Goal: Check status

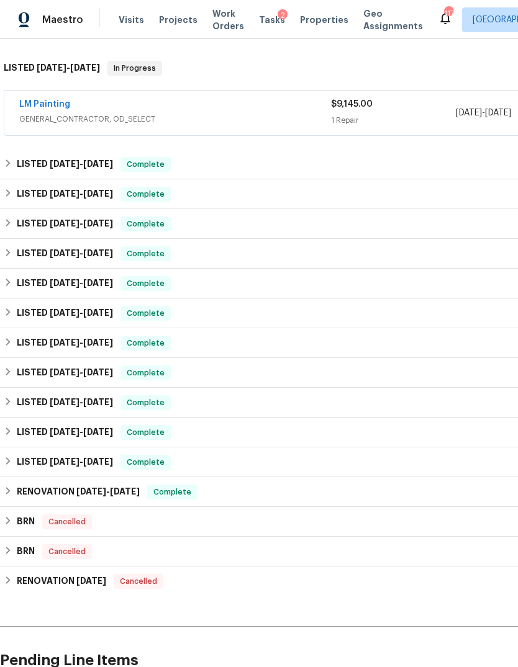
scroll to position [186, 0]
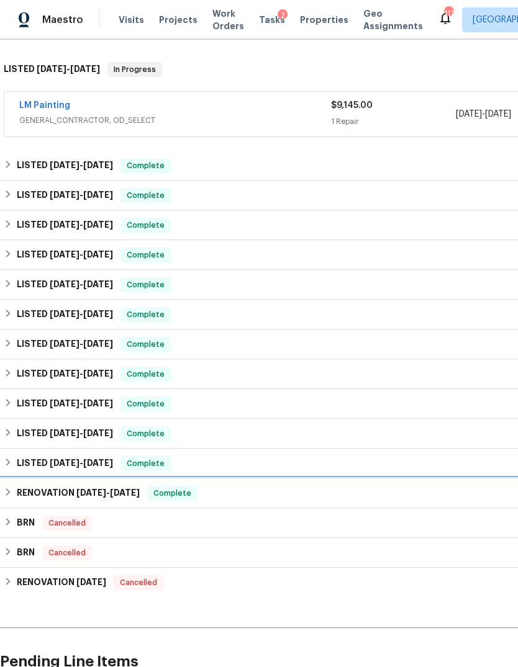
click at [8, 489] on icon at bounding box center [8, 492] width 9 height 9
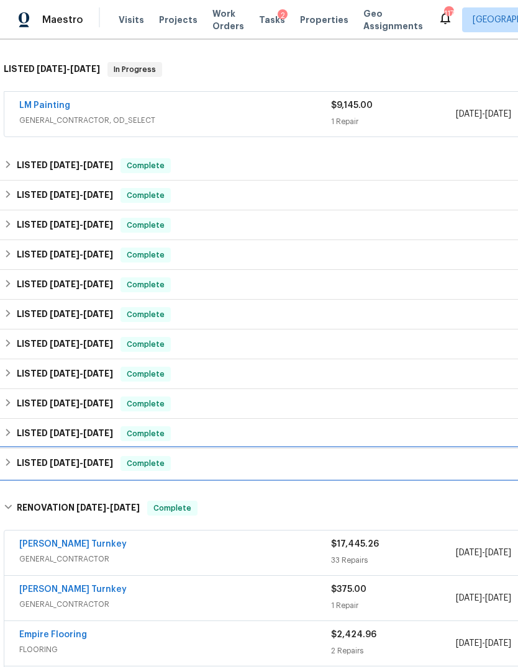
click at [10, 461] on icon at bounding box center [8, 462] width 9 height 9
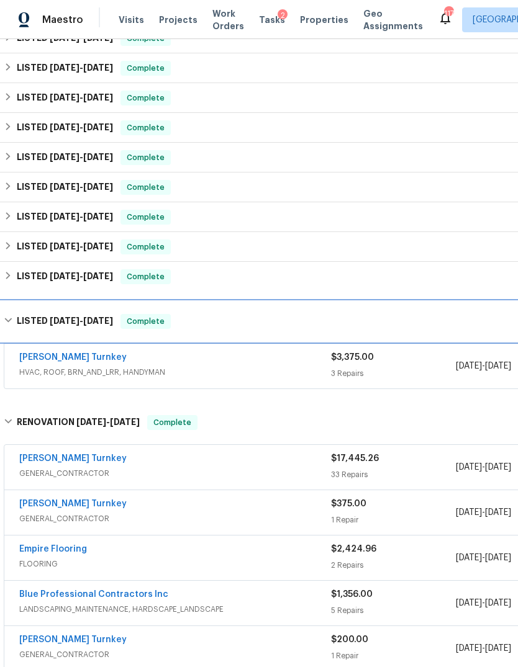
scroll to position [343, 0]
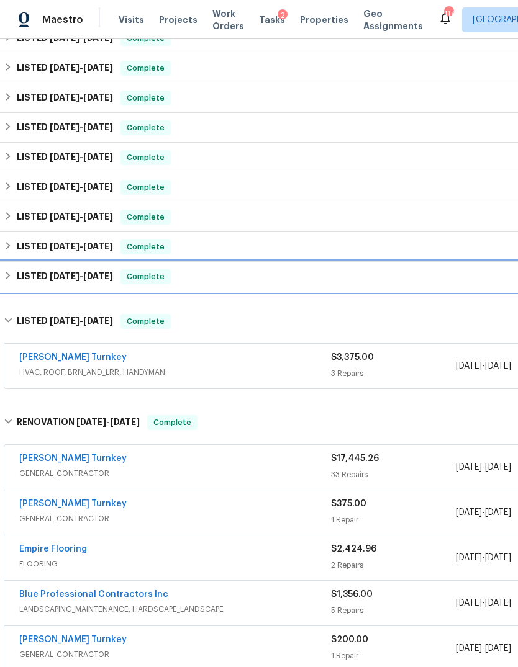
click at [17, 278] on h6 "LISTED [DATE] - [DATE]" at bounding box center [65, 276] width 96 height 15
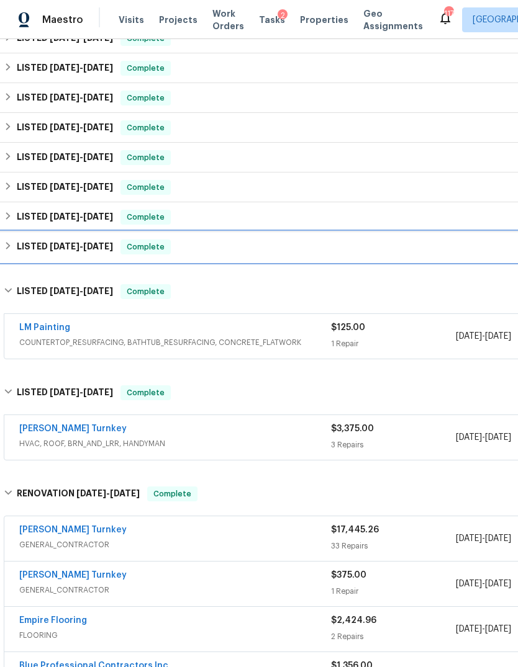
click at [12, 242] on icon at bounding box center [8, 245] width 9 height 9
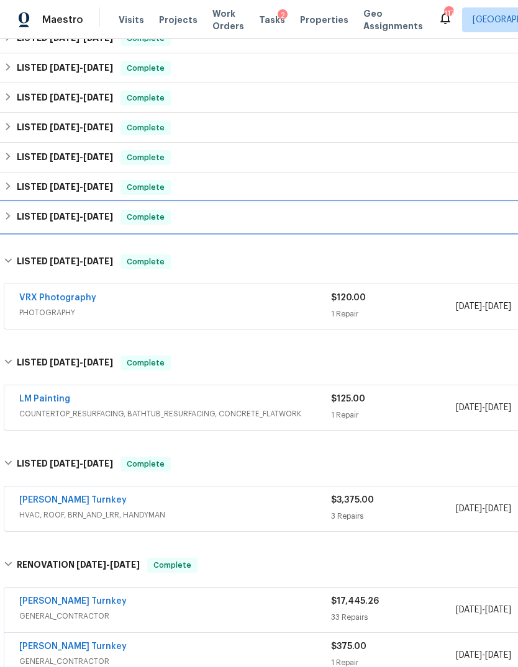
click at [14, 215] on div "LISTED [DATE] - [DATE] Complete" at bounding box center [351, 217] width 694 height 15
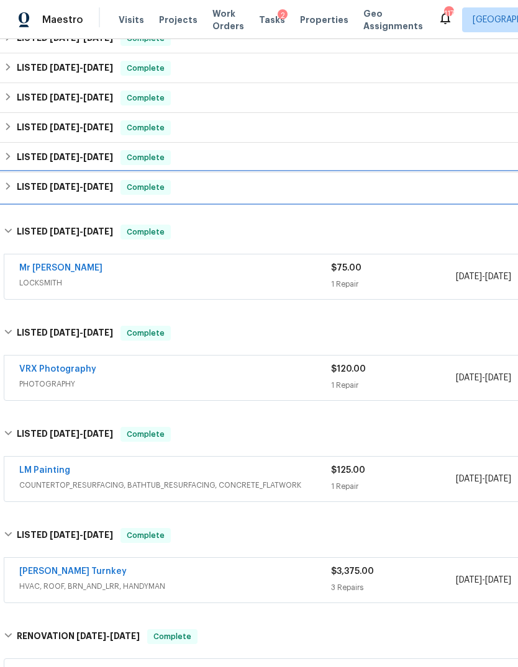
click at [12, 179] on div "LISTED [DATE] - [DATE] Complete" at bounding box center [351, 188] width 702 height 30
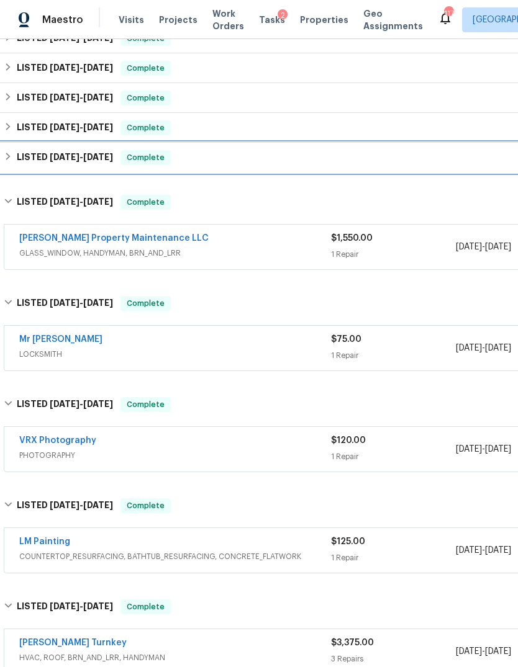
click at [11, 148] on div "LISTED [DATE] - [DATE] Complete" at bounding box center [351, 158] width 702 height 30
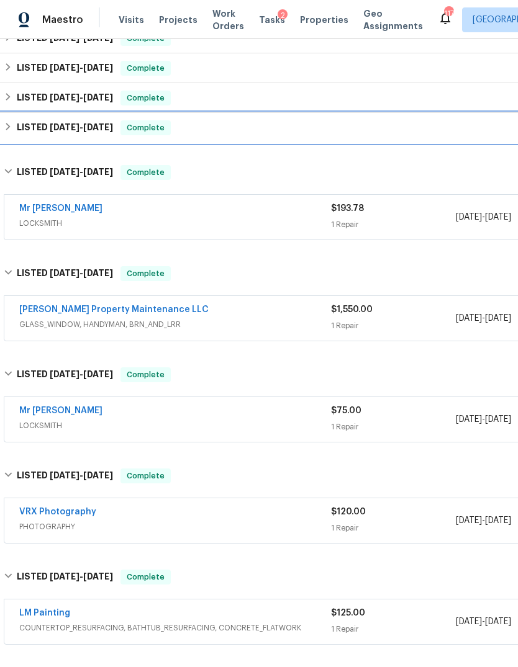
click at [16, 126] on div "LISTED [DATE] - [DATE] Complete" at bounding box center [351, 127] width 694 height 15
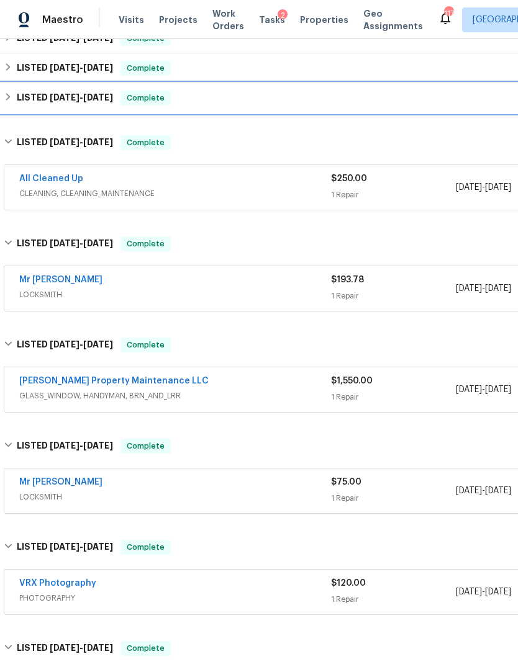
click at [18, 97] on h6 "LISTED [DATE] - [DATE]" at bounding box center [65, 98] width 96 height 15
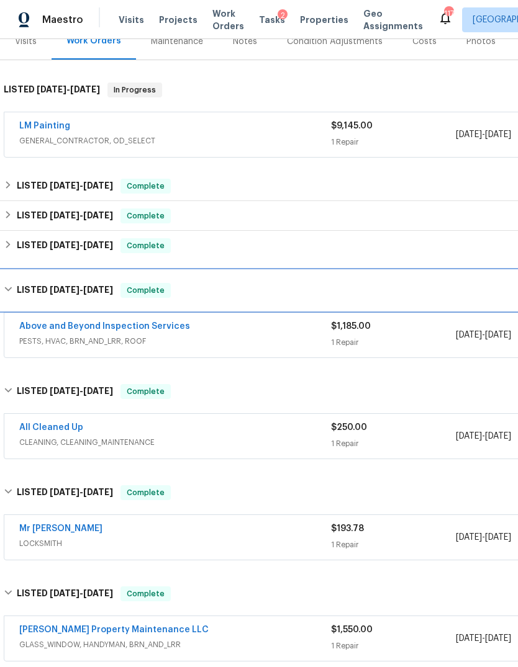
scroll to position [165, 0]
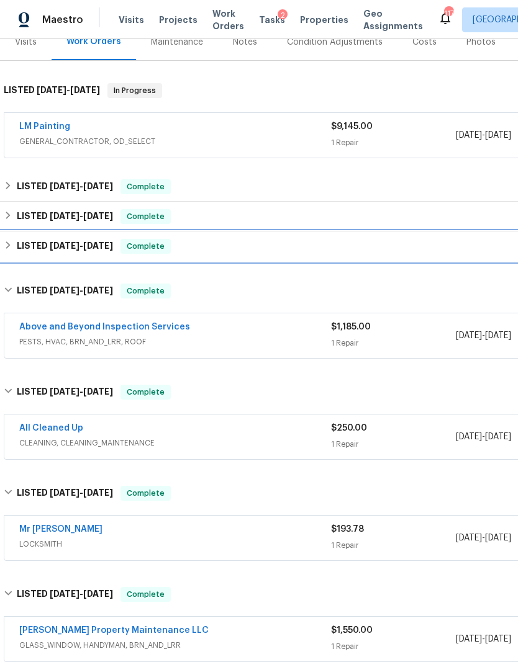
click at [14, 243] on div "LISTED [DATE] - [DATE] Complete" at bounding box center [351, 246] width 694 height 15
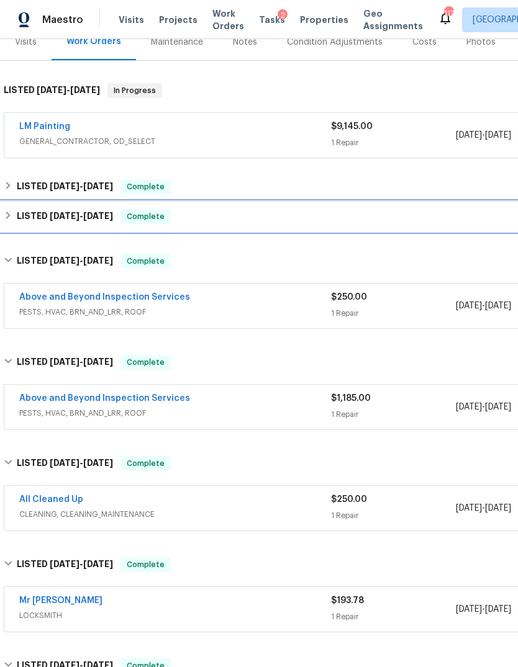
click at [17, 213] on h6 "LISTED [DATE] - [DATE]" at bounding box center [65, 216] width 96 height 15
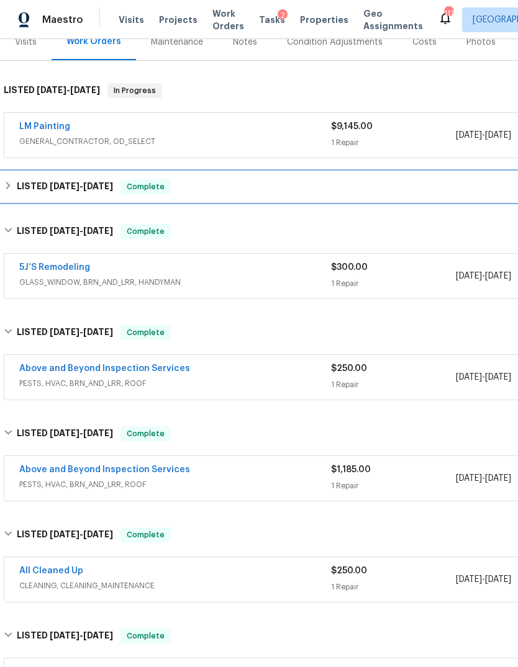
click at [17, 186] on h6 "LISTED [DATE] - [DATE]" at bounding box center [65, 186] width 96 height 15
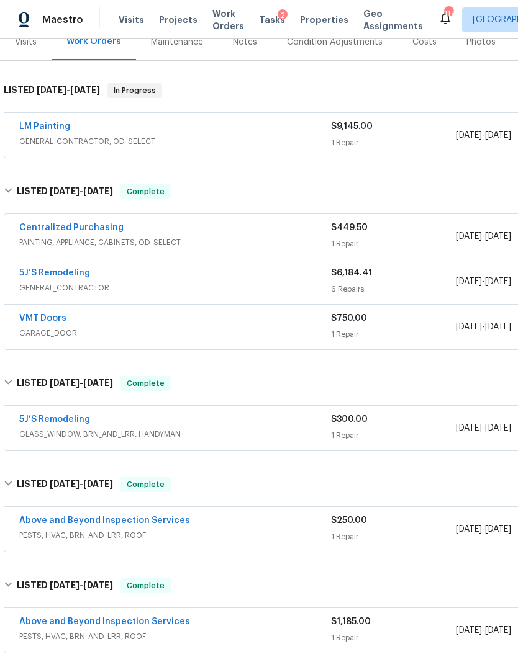
click at [240, 281] on div "5J’S Remodeling" at bounding box center [175, 274] width 312 height 15
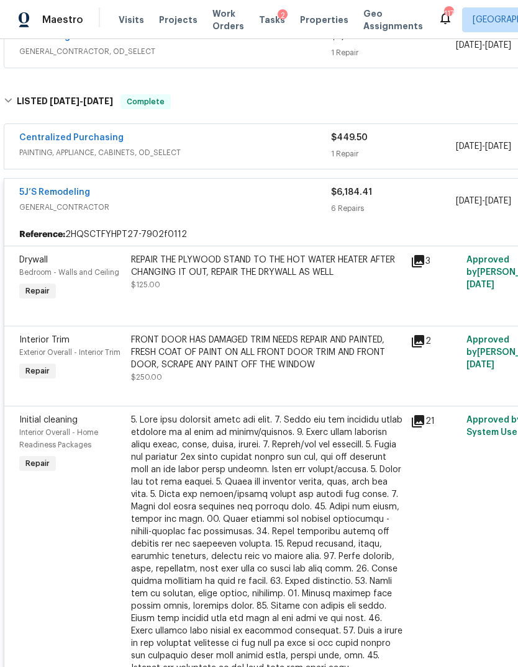
scroll to position [253, 0]
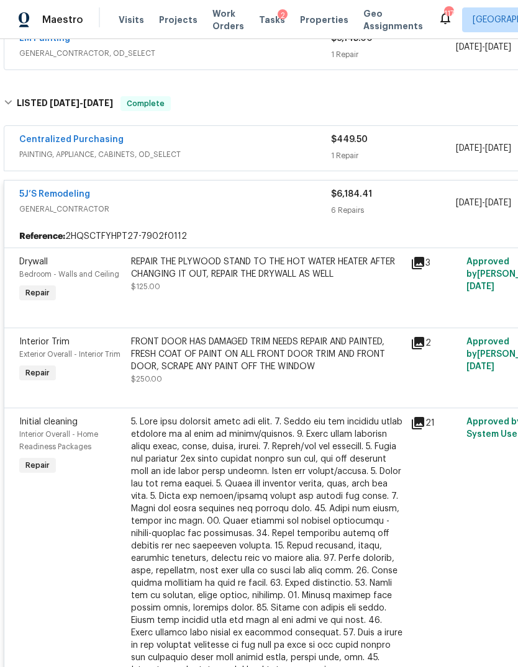
click at [285, 200] on div "5J’S Remodeling" at bounding box center [175, 195] width 312 height 15
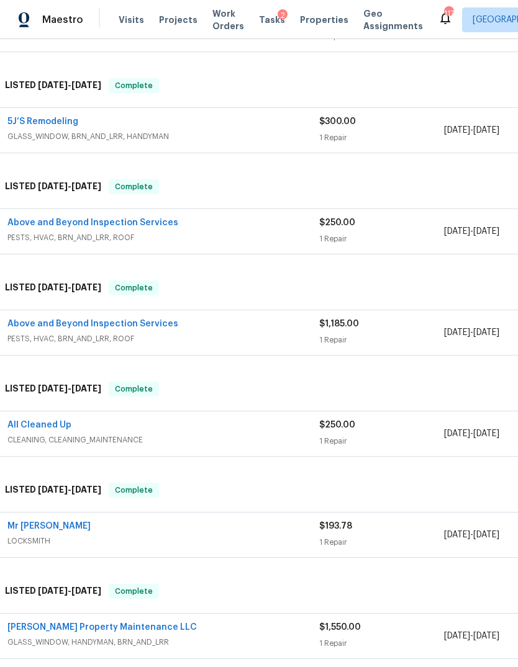
scroll to position [468, 12]
